Goal: Check status: Check status

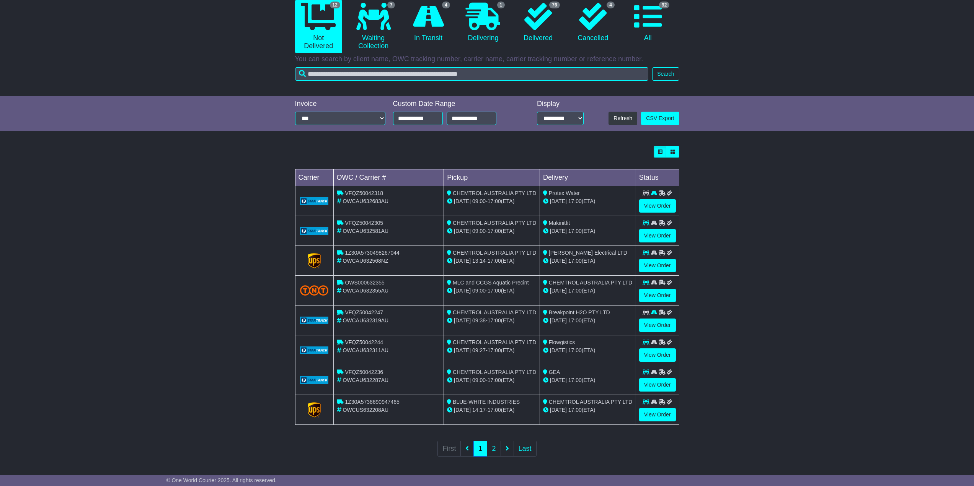
click at [841, 193] on div "Loading... No bookings found Carrier OWC / Carrier # Pickup Delivery Status VFQ…" at bounding box center [487, 306] width 974 height 329
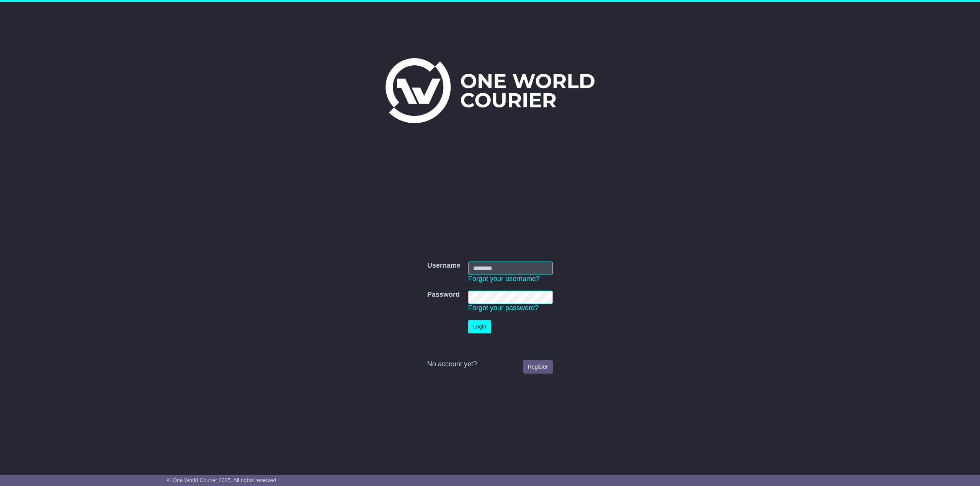
type input "**********"
click at [484, 331] on button "Login" at bounding box center [479, 326] width 23 height 13
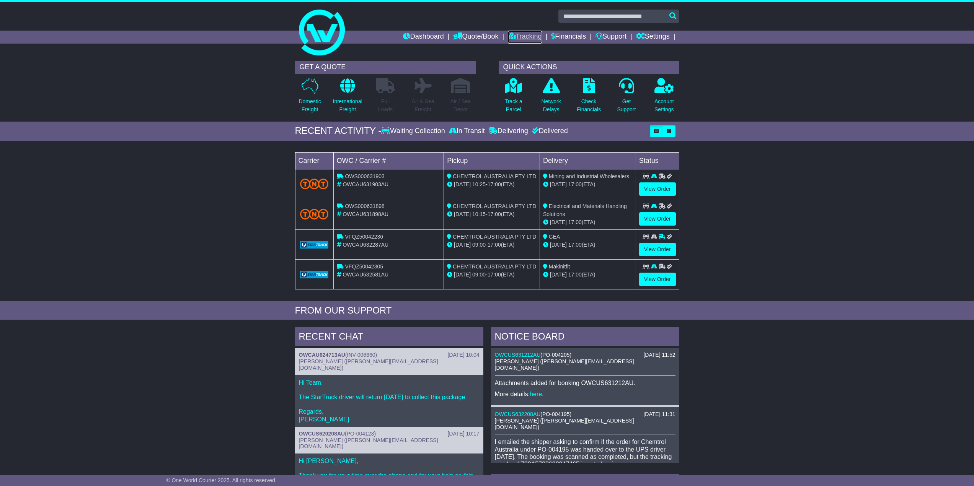
click at [522, 36] on link "Tracking" at bounding box center [525, 37] width 34 height 13
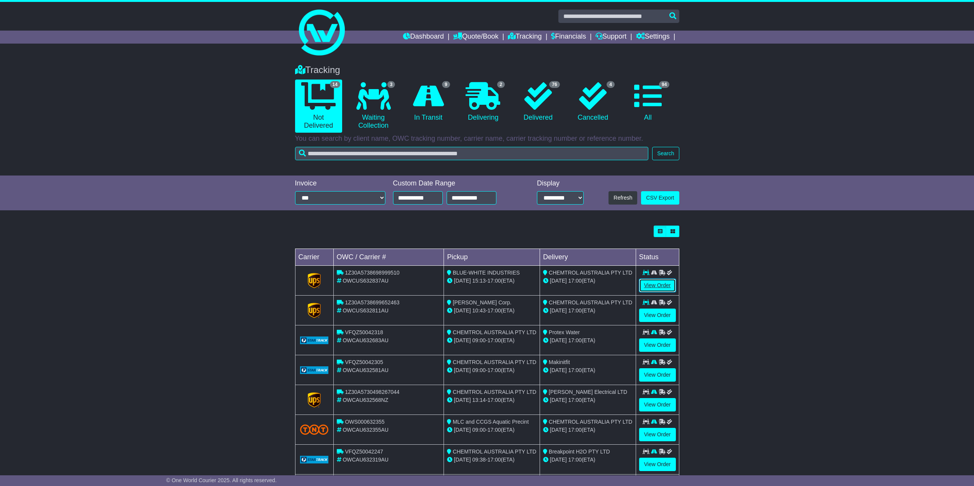
click at [662, 282] on link "View Order" at bounding box center [657, 285] width 37 height 13
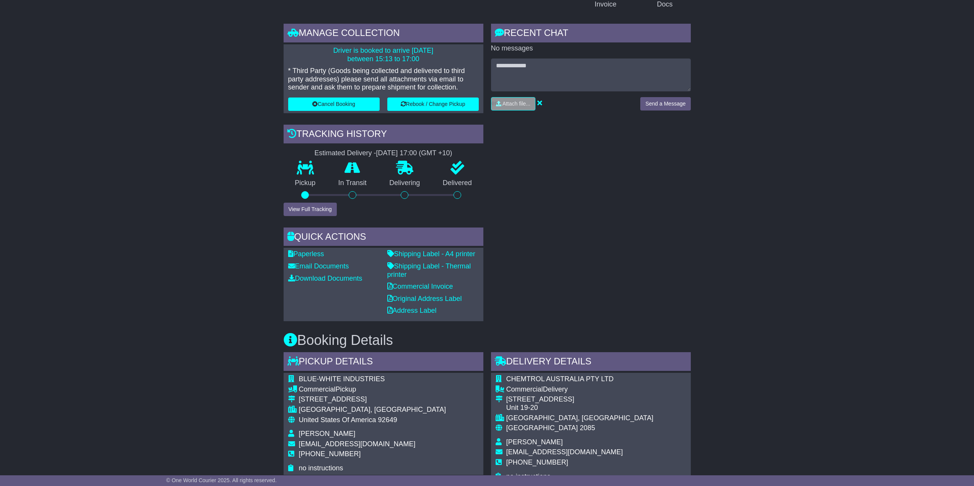
scroll to position [77, 0]
